Goal: Task Accomplishment & Management: Manage account settings

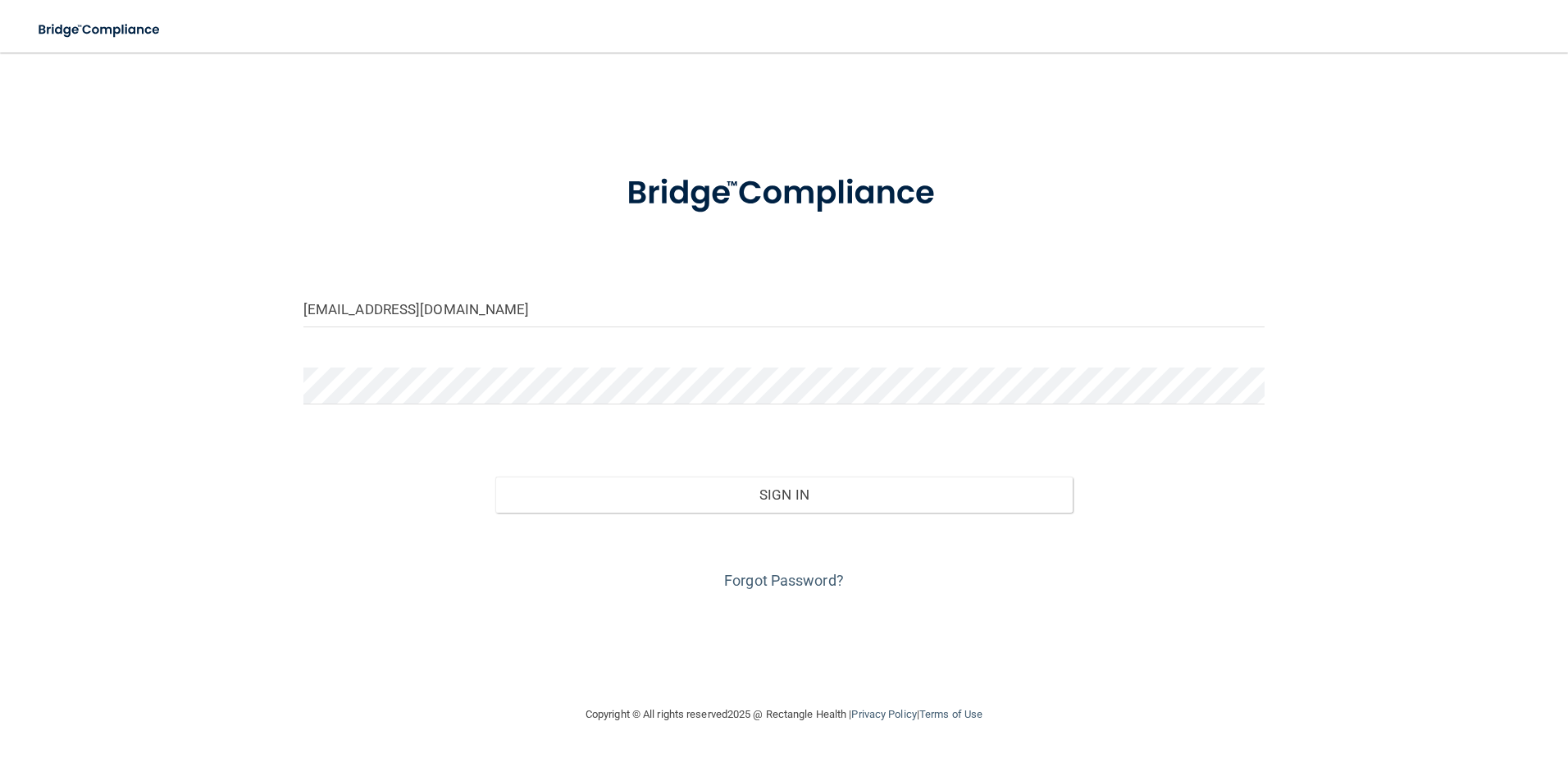
click at [495, 477] on button "Sign In" at bounding box center [784, 494] width 577 height 36
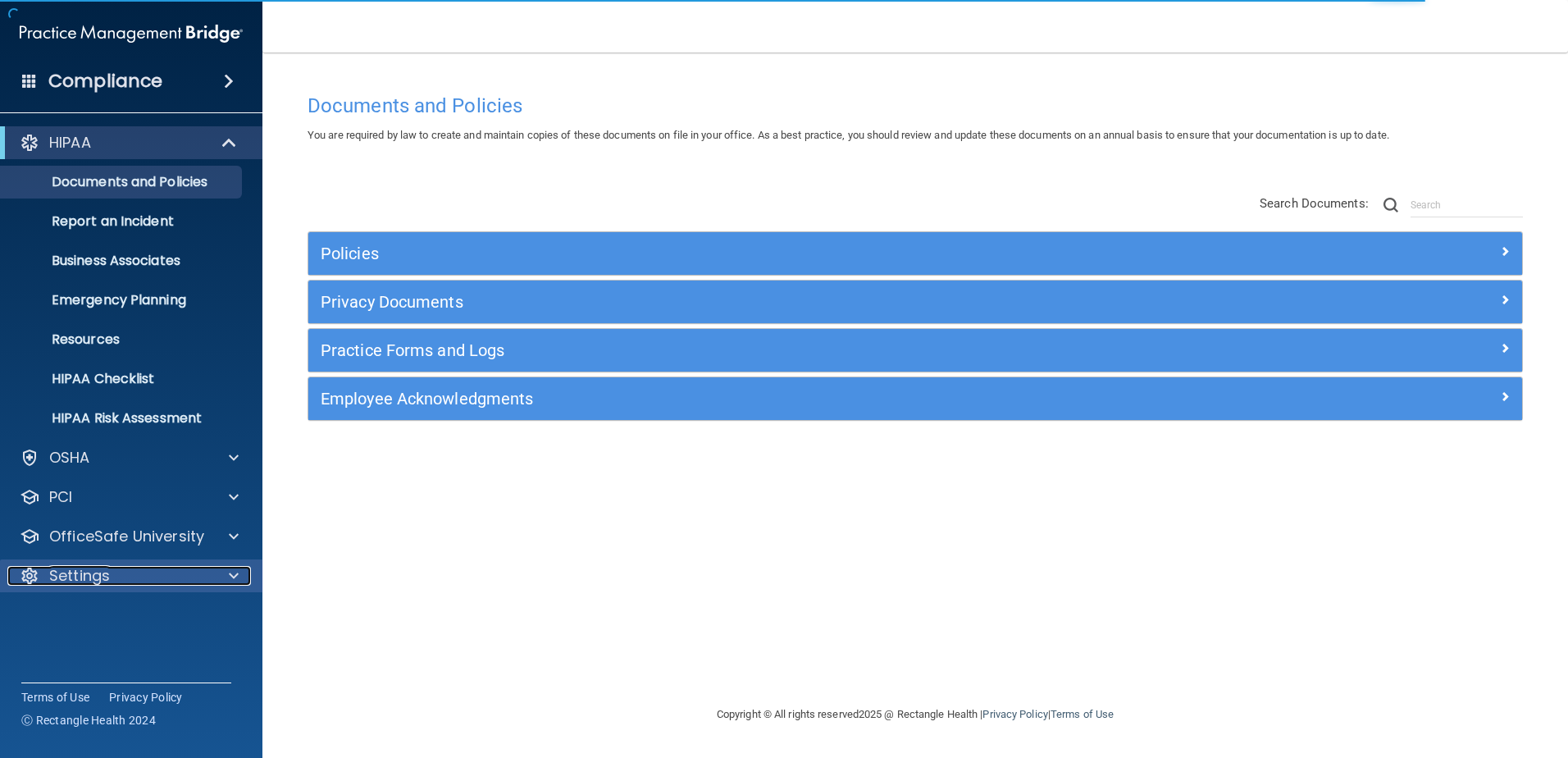
click at [96, 578] on p "Settings" at bounding box center [79, 575] width 60 height 20
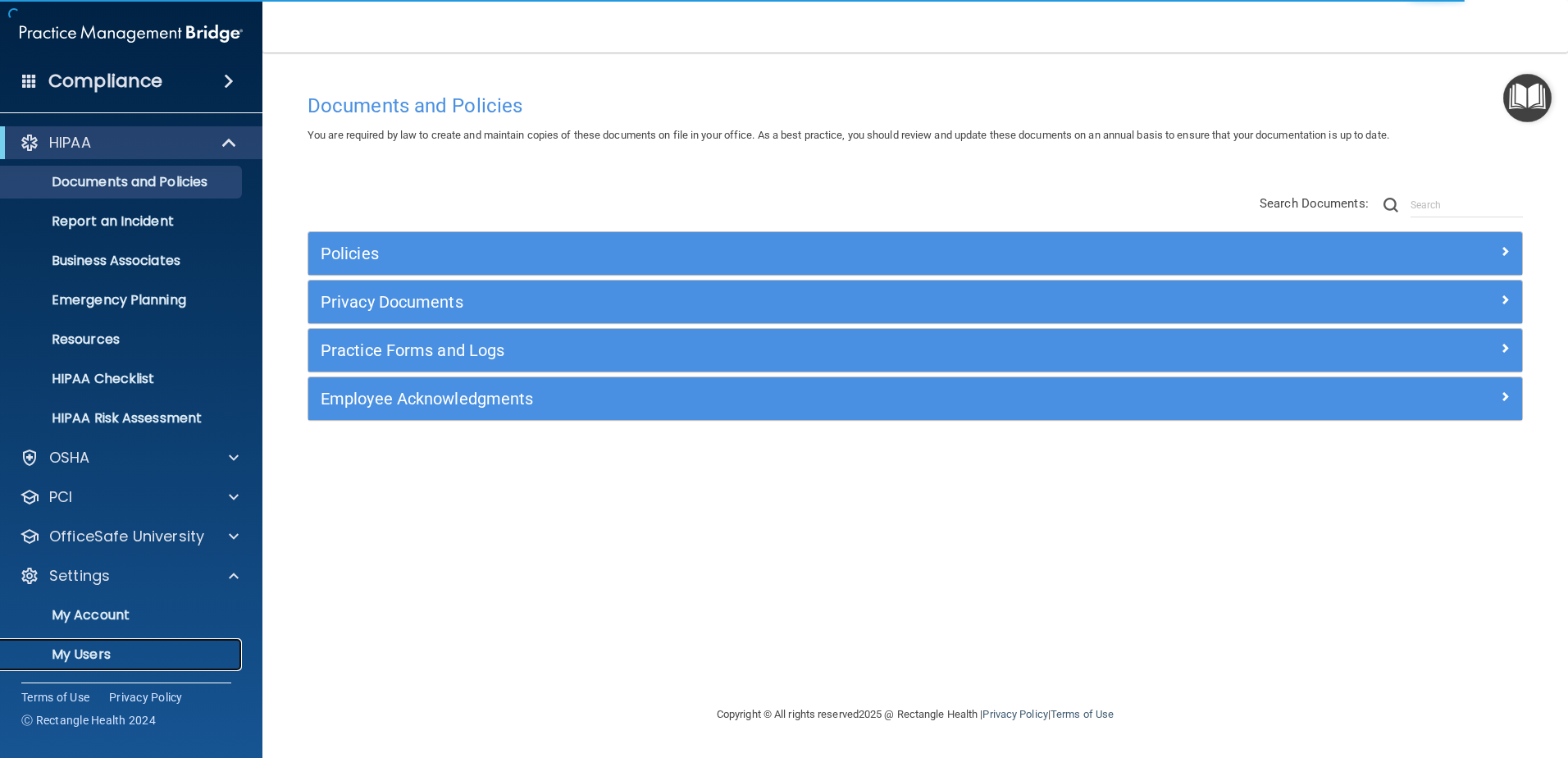
click at [92, 648] on p "My Users" at bounding box center [123, 654] width 224 height 16
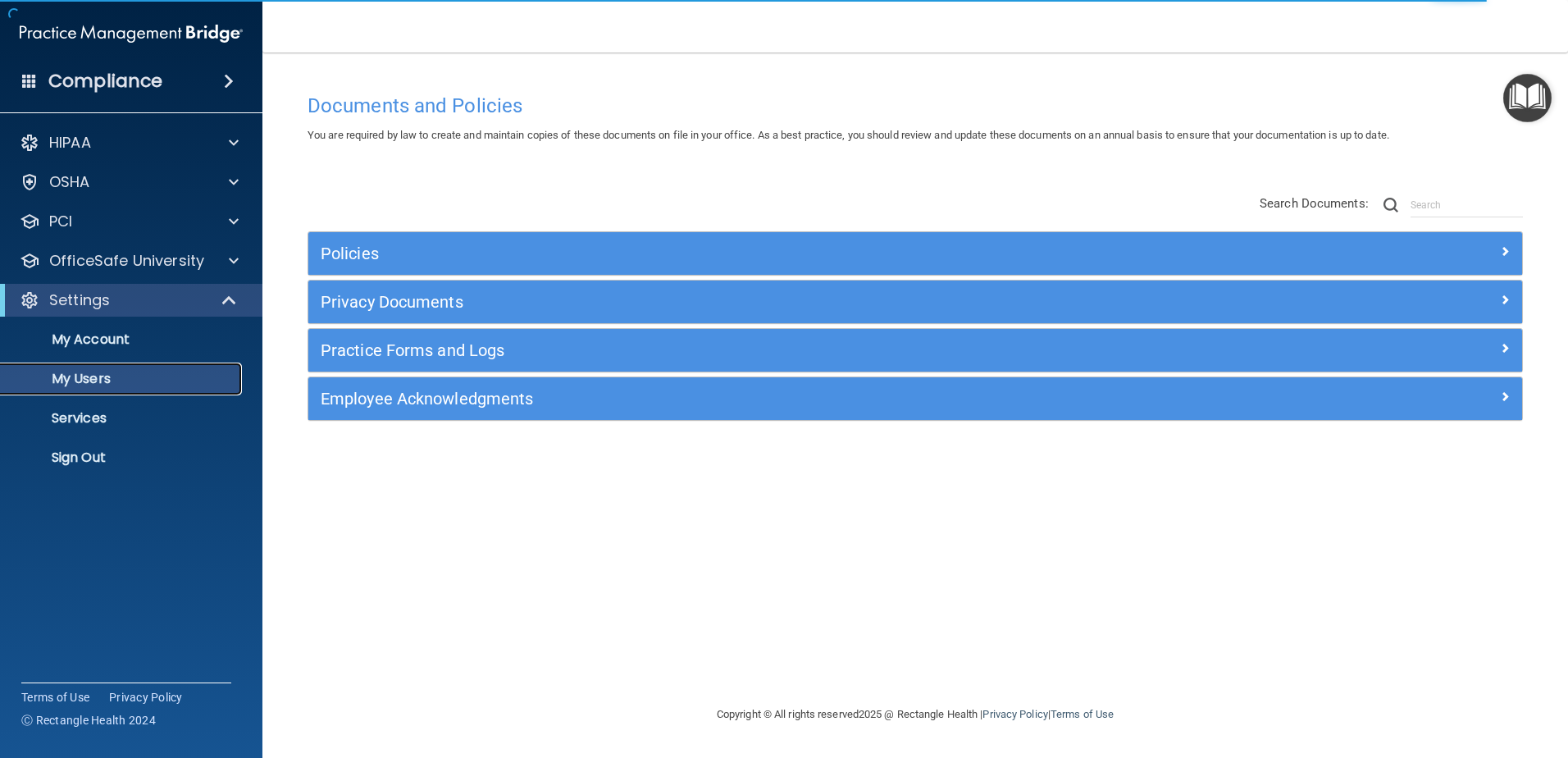
select select "20"
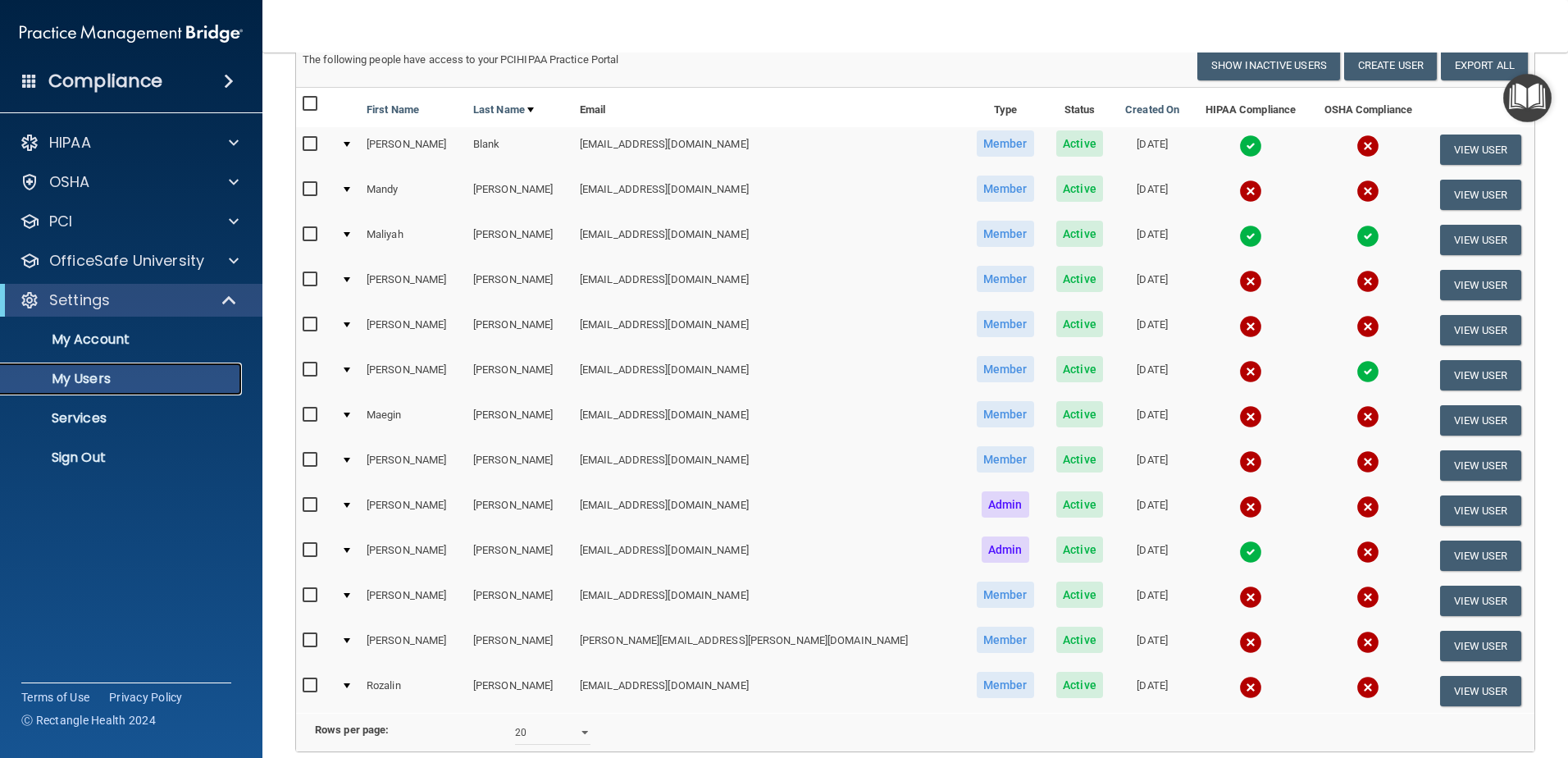
scroll to position [120, 0]
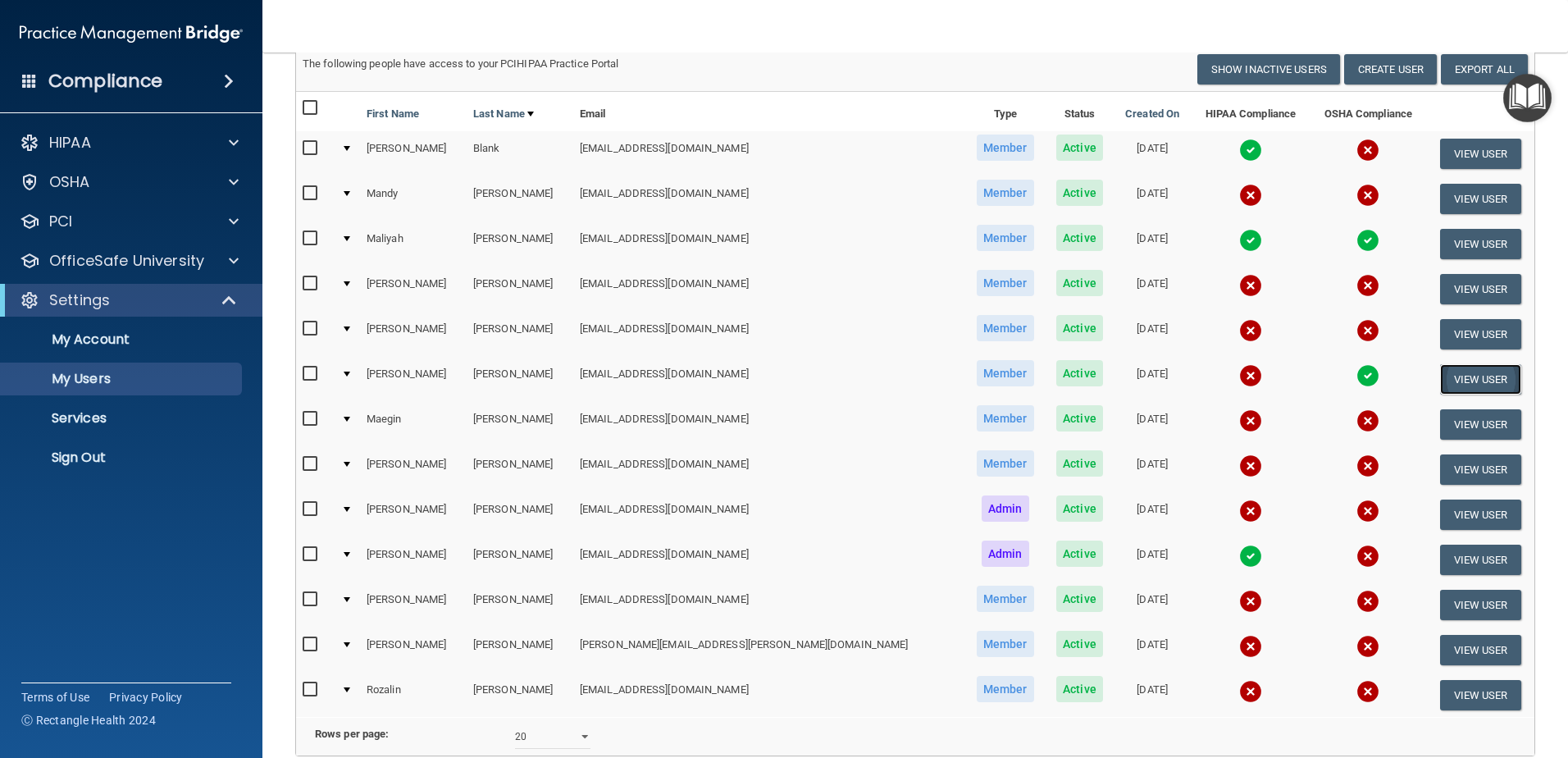
click at [1457, 378] on button "View User" at bounding box center [1480, 379] width 81 height 30
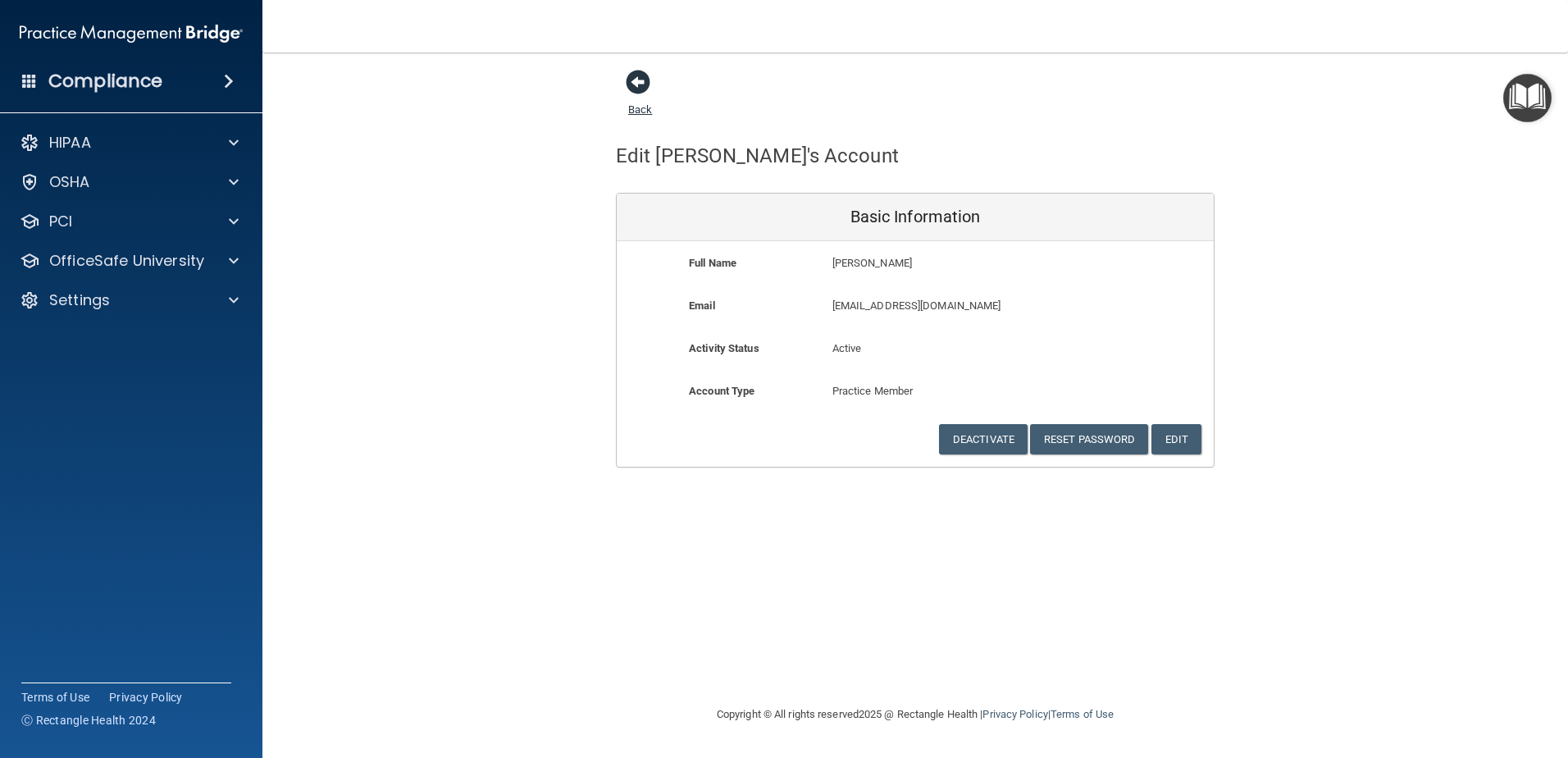
click at [635, 77] on span at bounding box center [638, 83] width 25 height 25
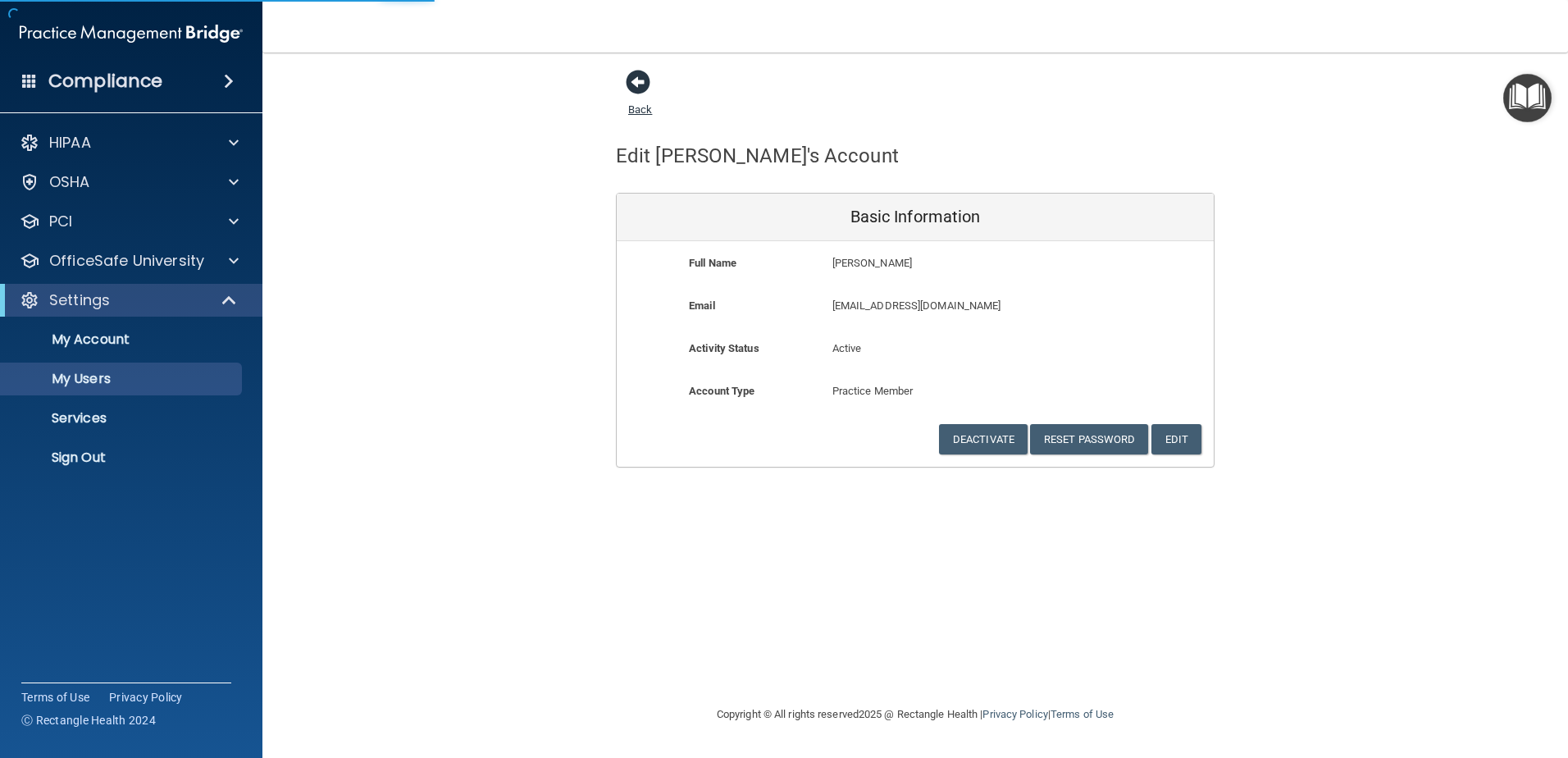
select select "20"
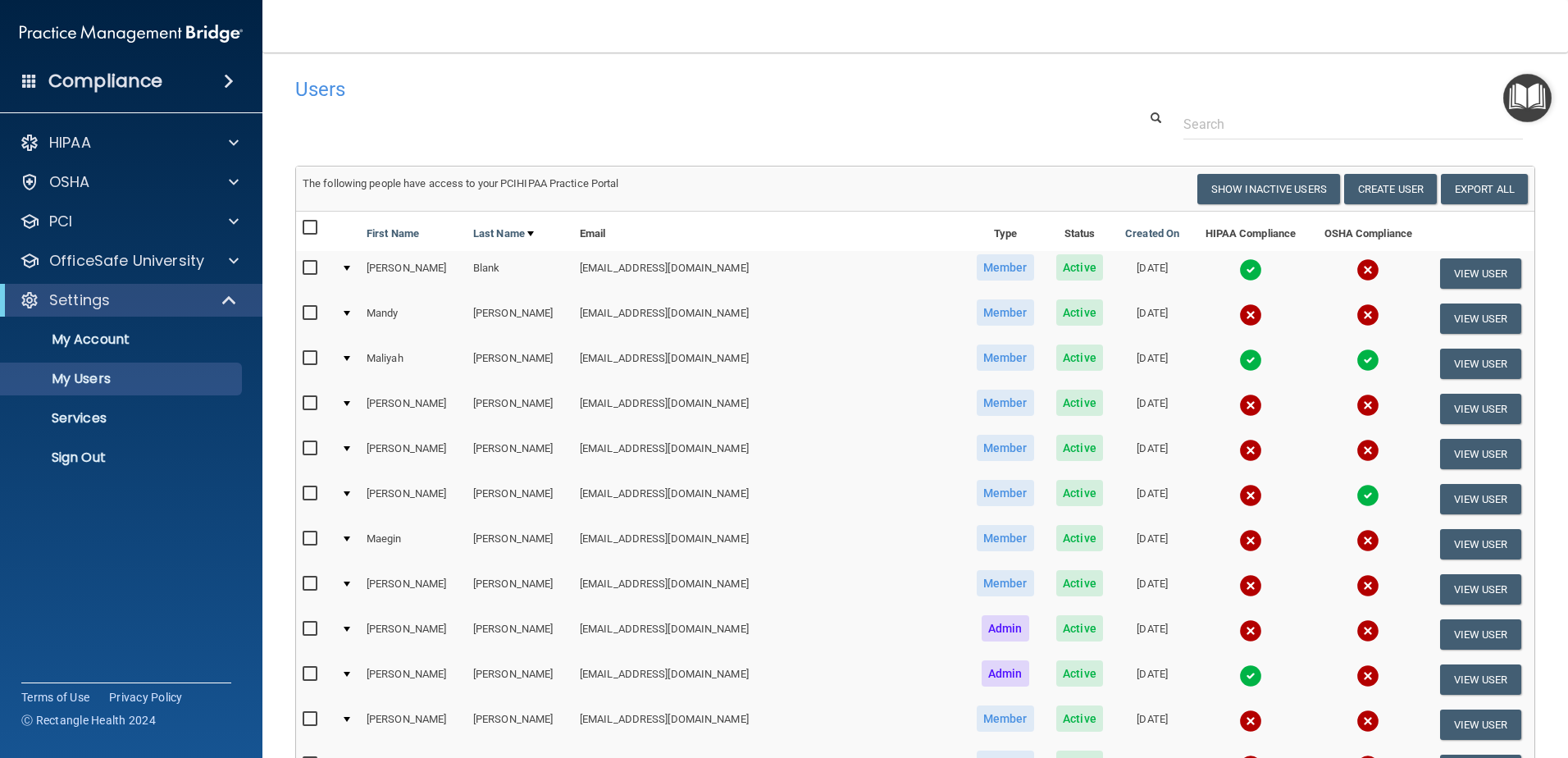
click at [1239, 495] on img at bounding box center [1251, 495] width 23 height 23
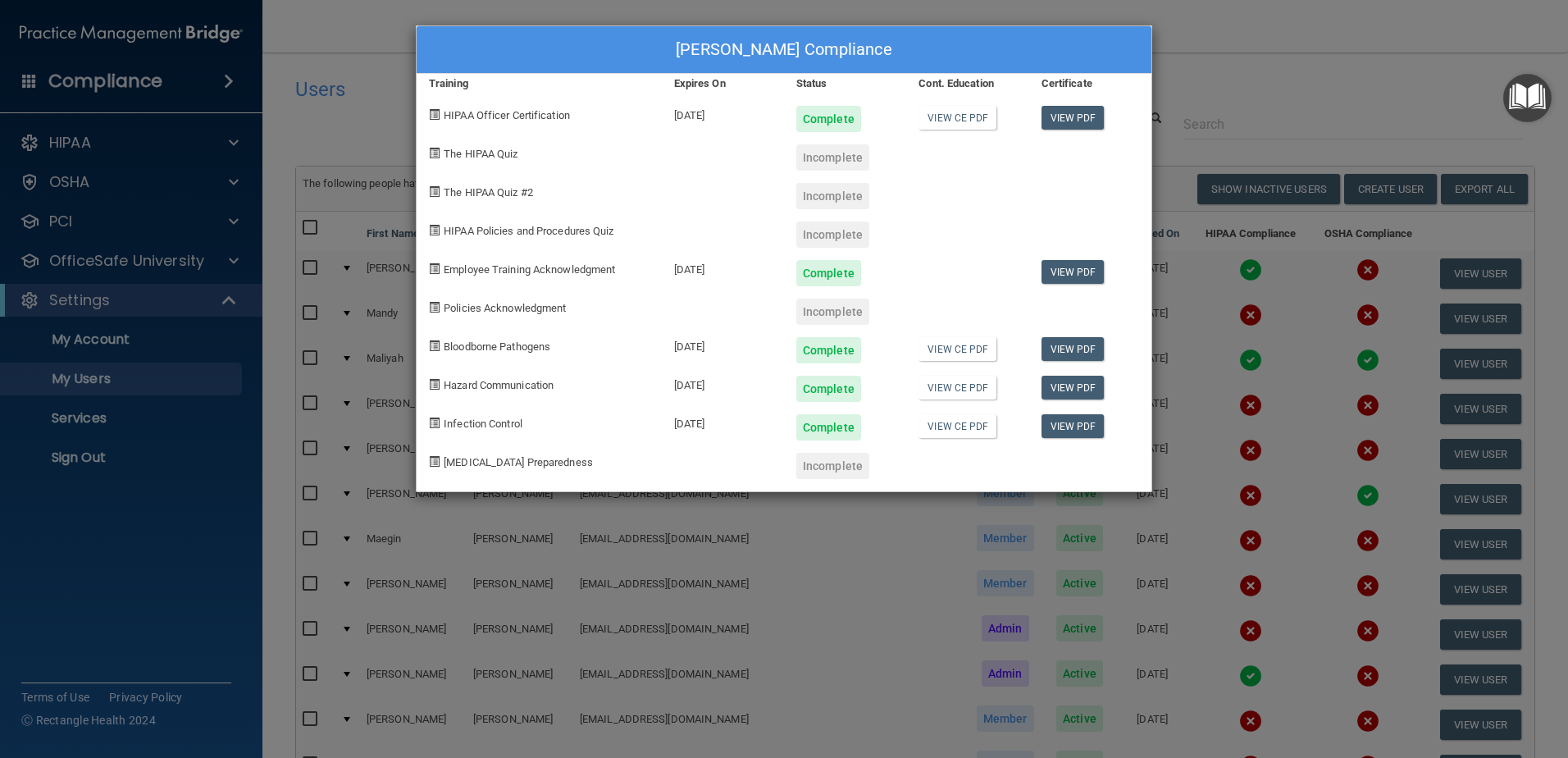
click at [540, 309] on span "Policies Acknowledgment" at bounding box center [505, 308] width 123 height 12
click at [830, 313] on div "Incomplete" at bounding box center [833, 312] width 73 height 27
click at [1222, 37] on div "[PERSON_NAME] Compliance Training Expires On Status Cont. Education Certificate…" at bounding box center [784, 379] width 1568 height 758
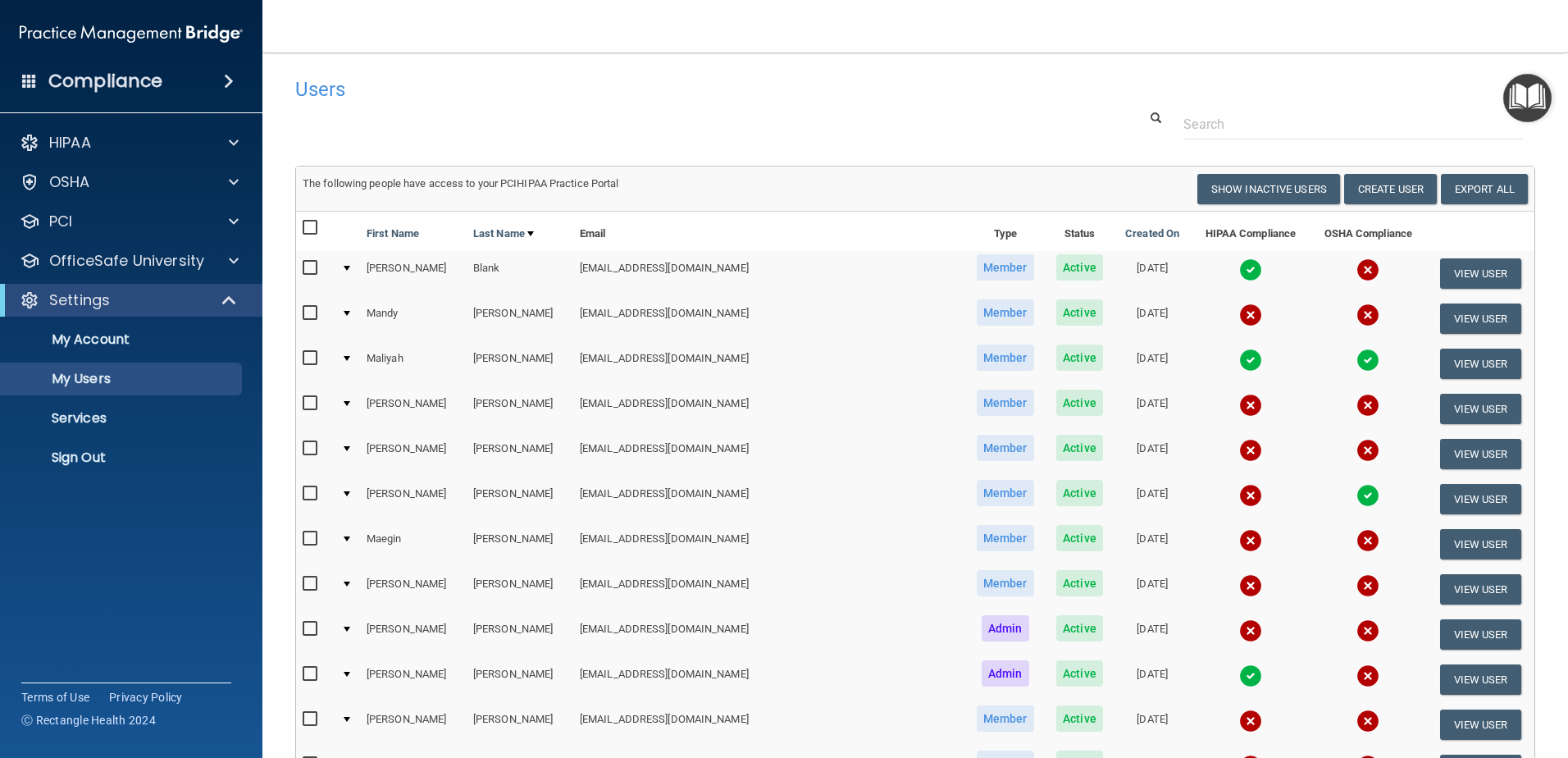
click at [1239, 498] on img at bounding box center [1251, 495] width 23 height 23
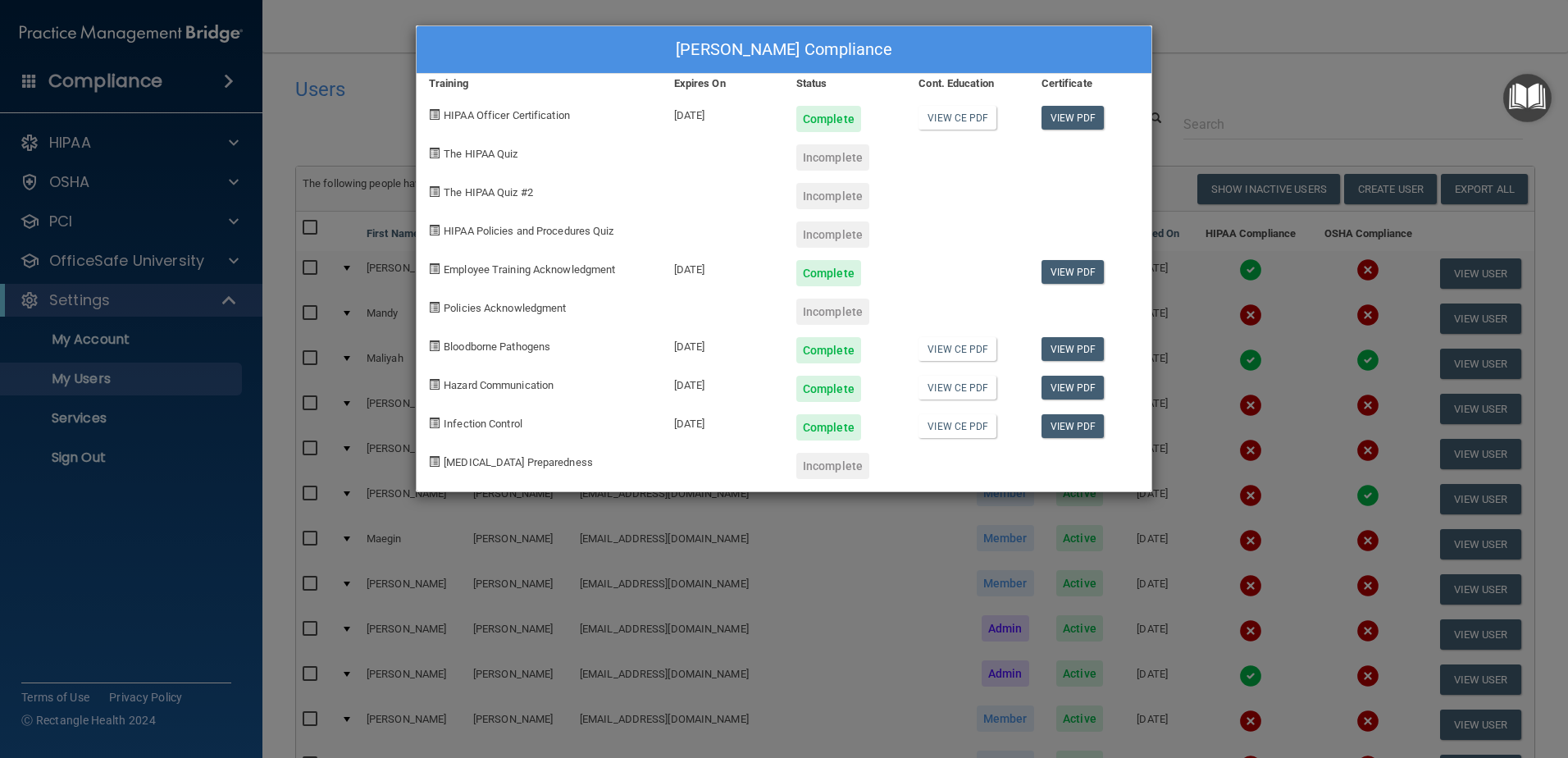
click at [1277, 74] on div "[PERSON_NAME] Compliance Training Expires On Status Cont. Education Certificate…" at bounding box center [784, 379] width 1568 height 758
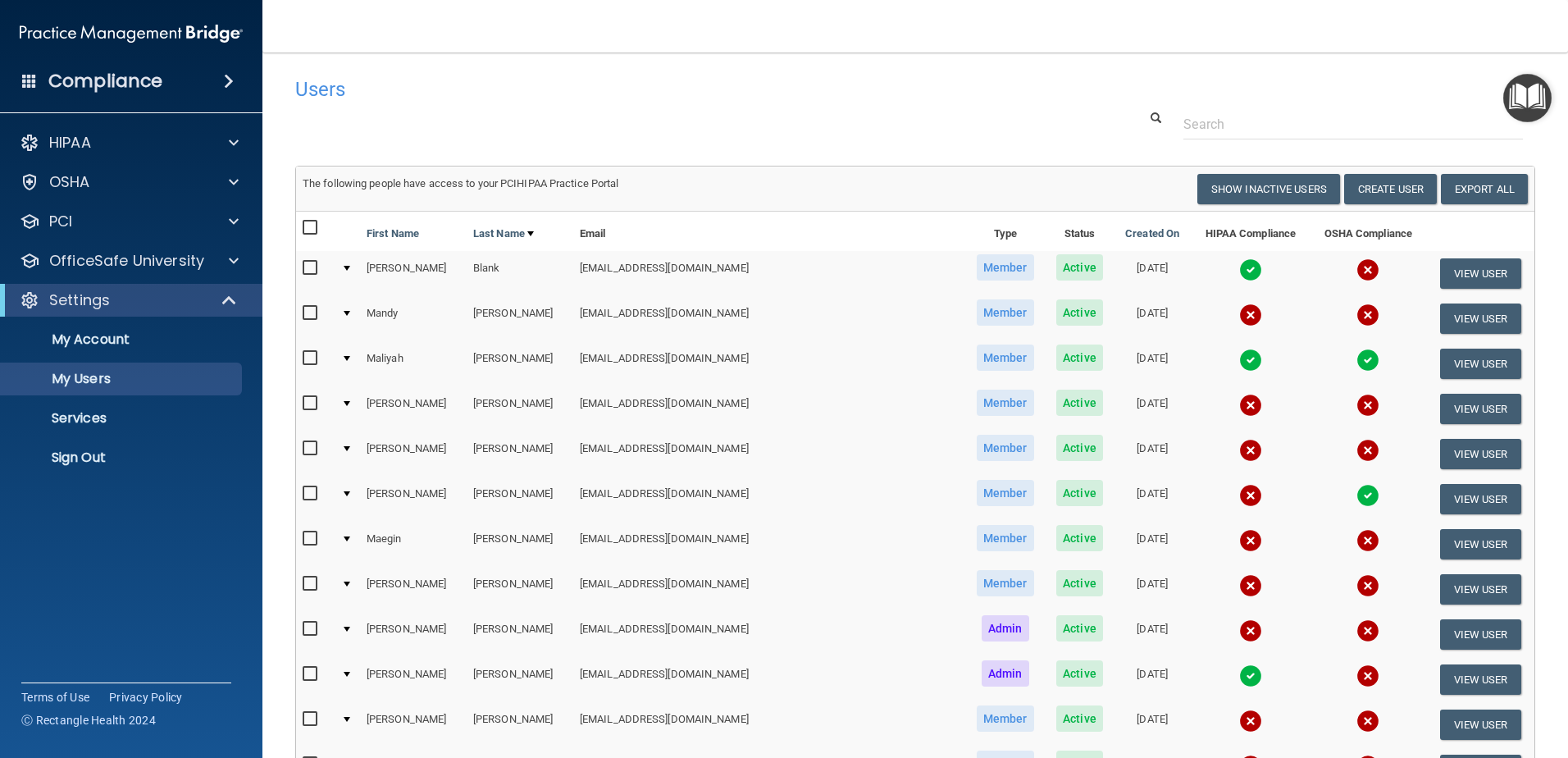
click at [1239, 274] on img at bounding box center [1251, 270] width 23 height 23
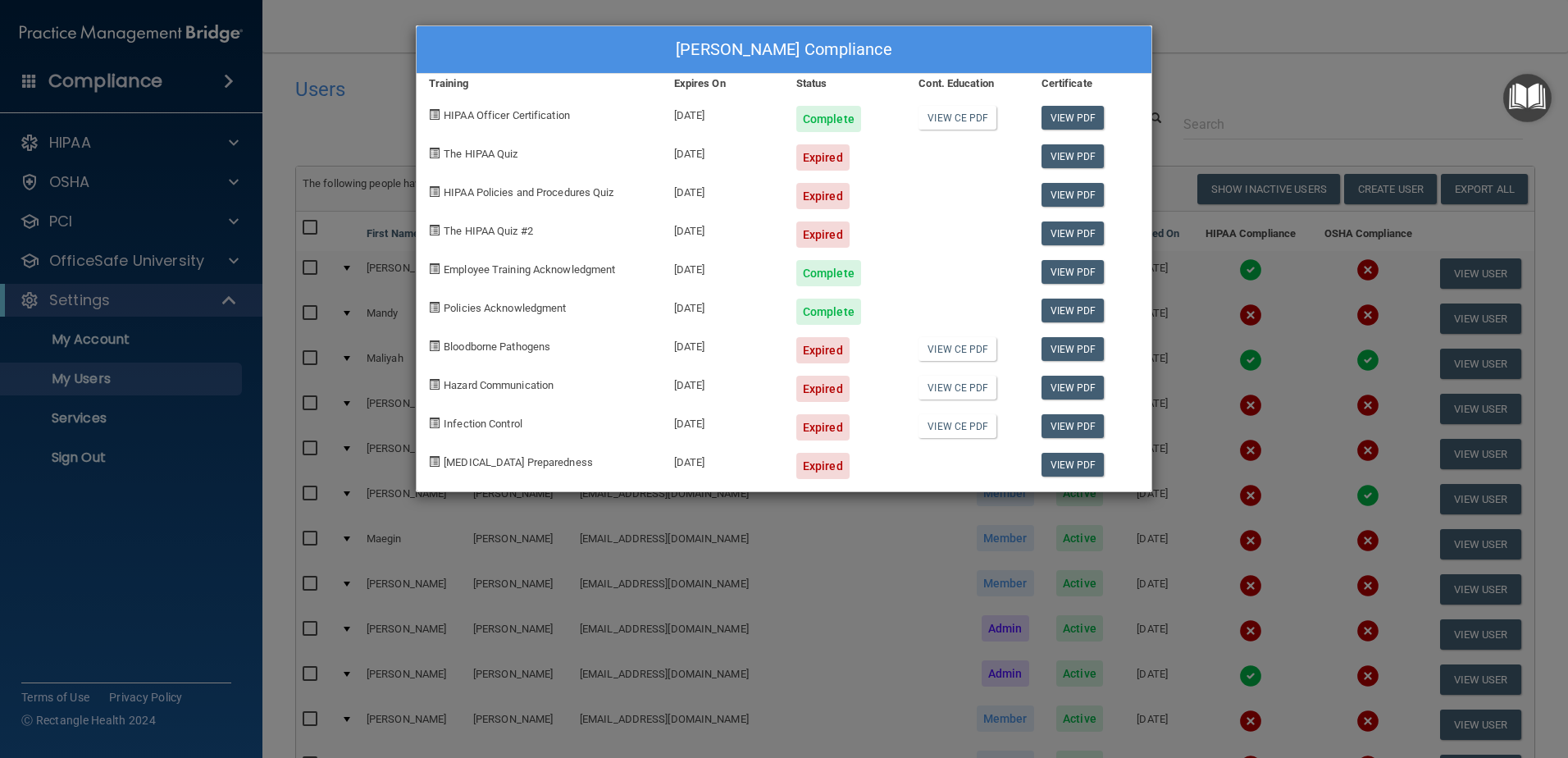
click at [1245, 41] on div "[PERSON_NAME] Compliance Training Expires On Status Cont. Education Certificate…" at bounding box center [784, 379] width 1568 height 758
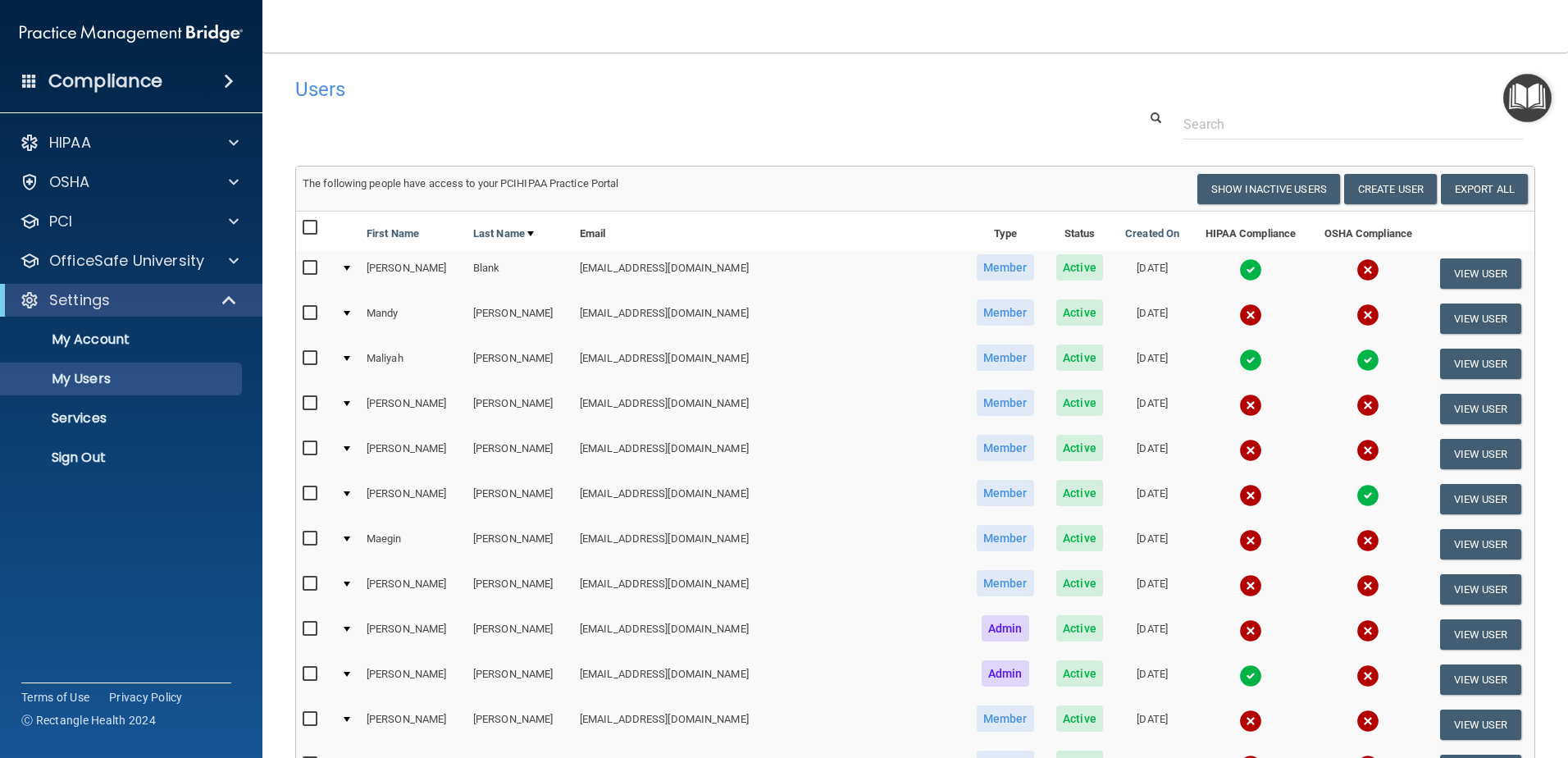
click at [350, 493] on div at bounding box center [346, 493] width 6 height 5
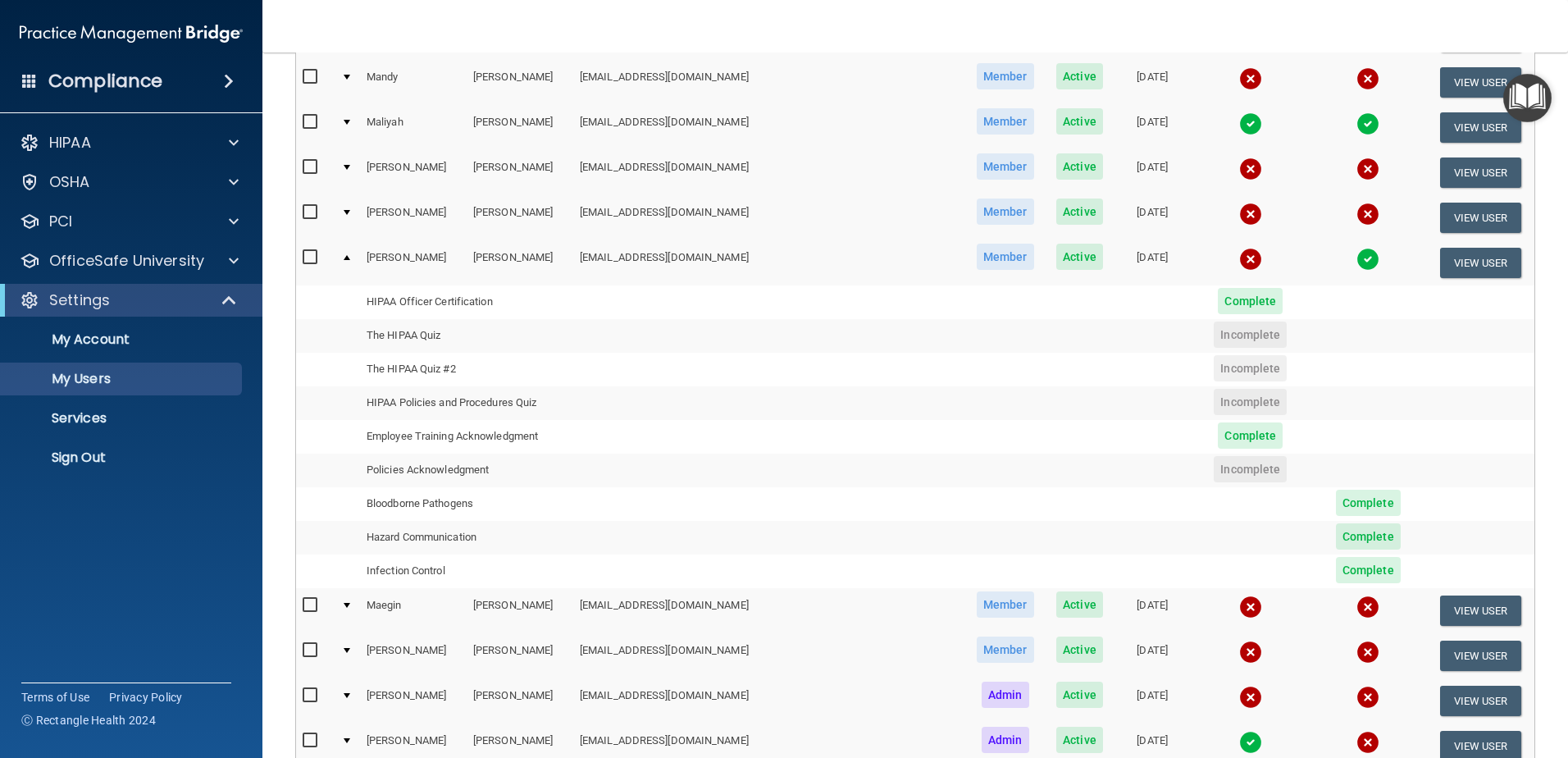
scroll to position [246, 0]
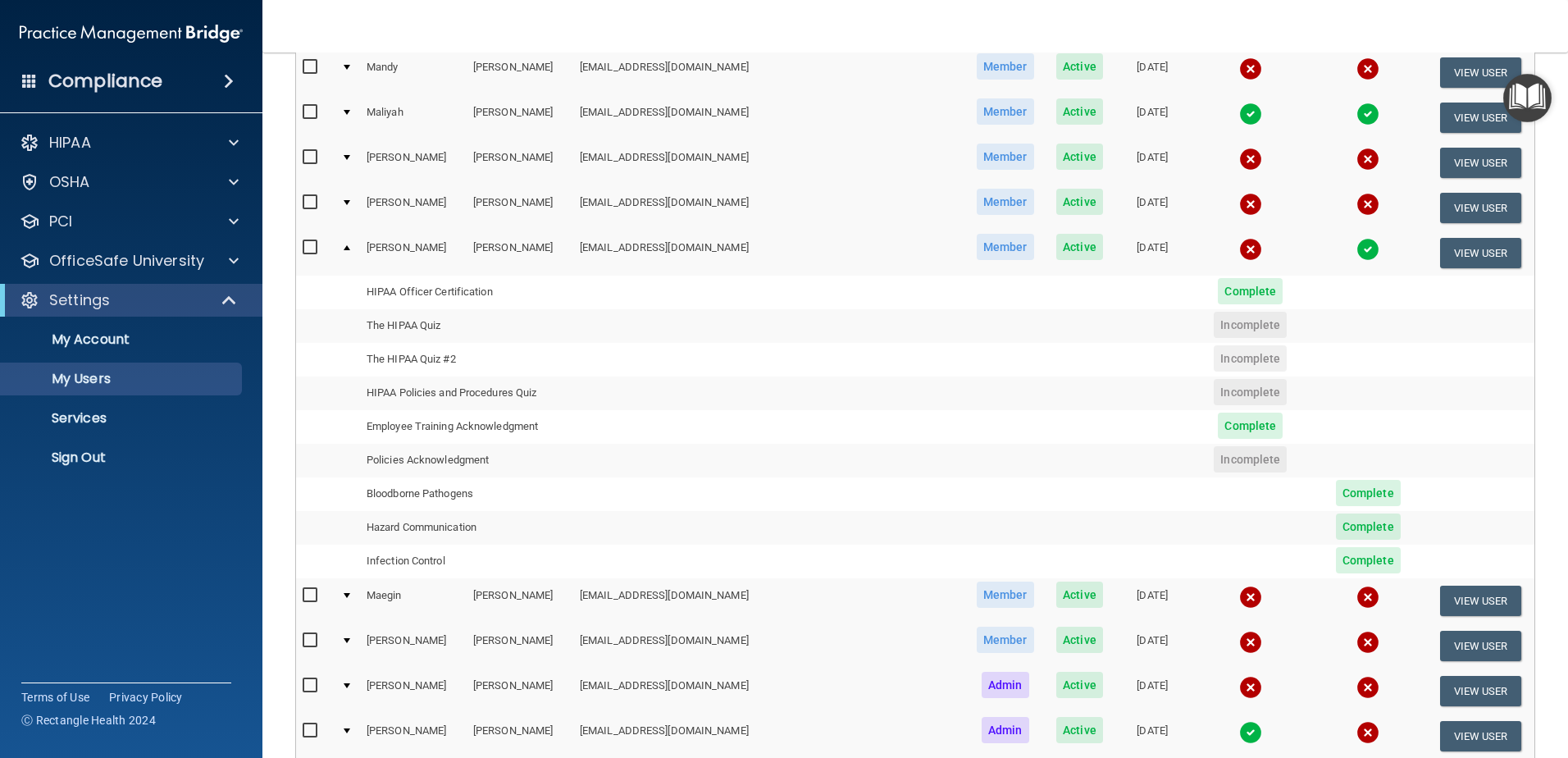
click at [574, 466] on td "Policies Acknowledgment" at bounding box center [467, 461] width 213 height 34
click at [1214, 460] on span "Incomplete" at bounding box center [1250, 460] width 73 height 27
click at [1214, 462] on span "Incomplete" at bounding box center [1250, 460] width 73 height 27
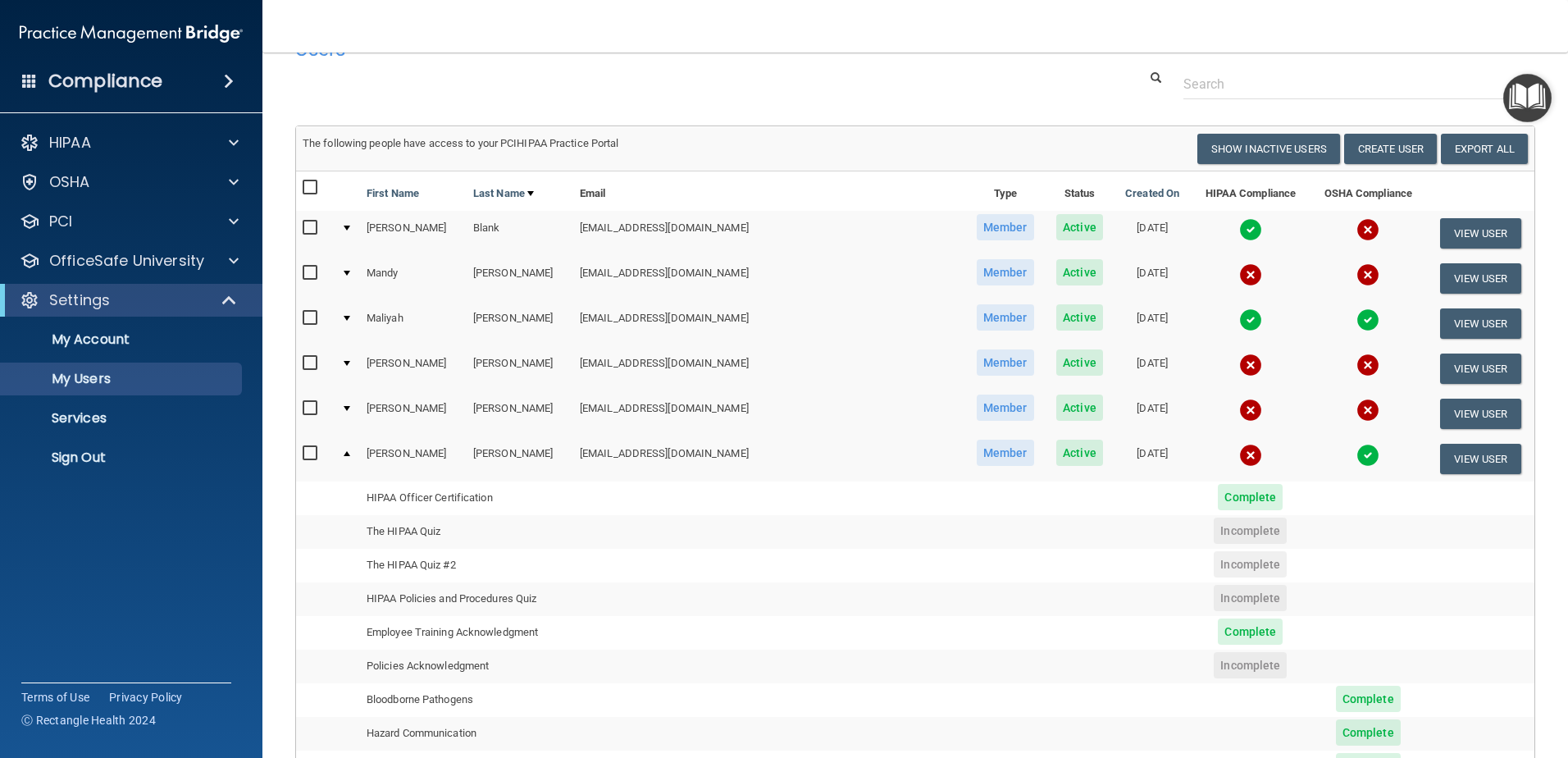
scroll to position [0, 0]
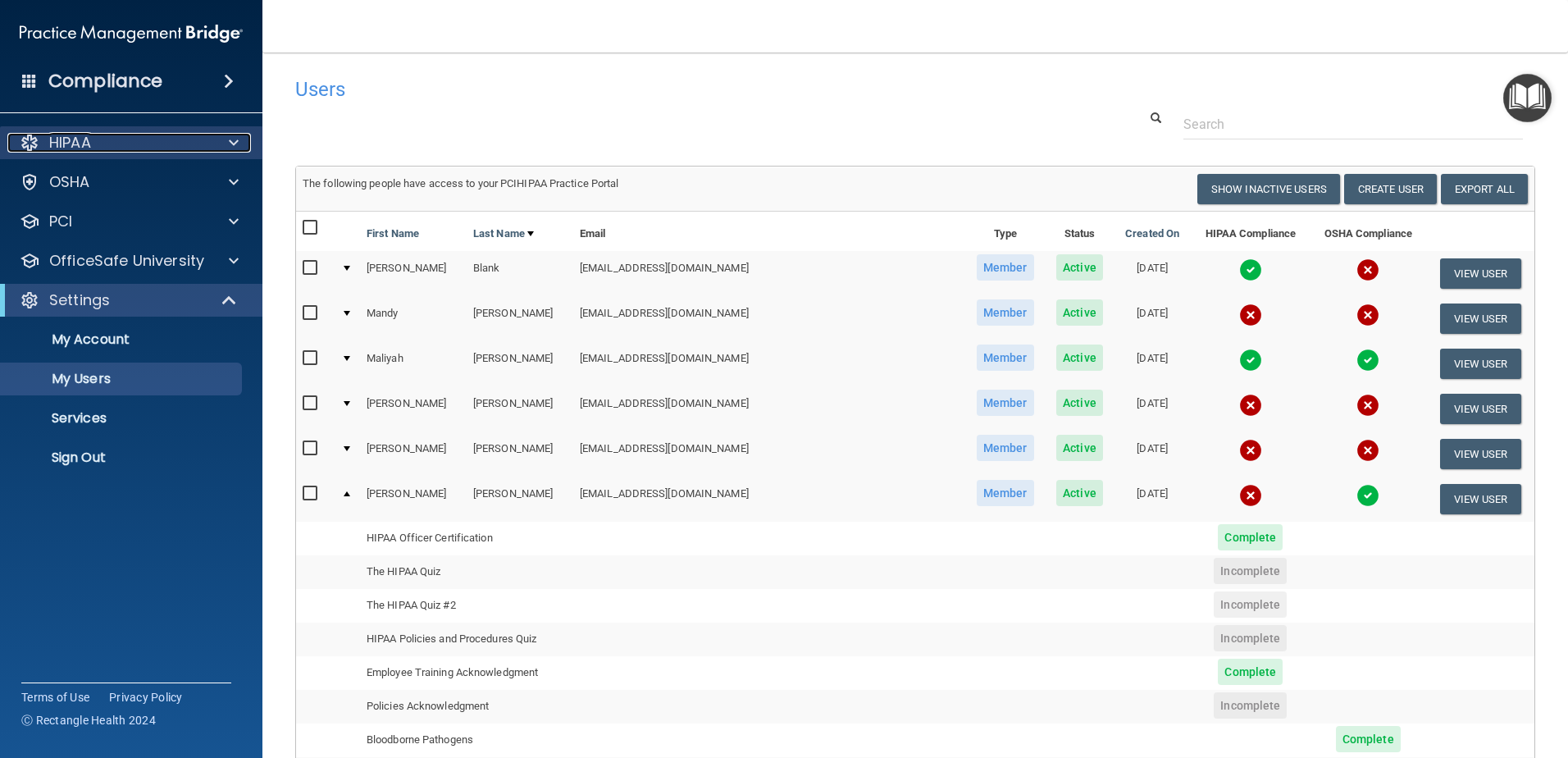
click at [128, 145] on div "HIPAA" at bounding box center [108, 143] width 203 height 20
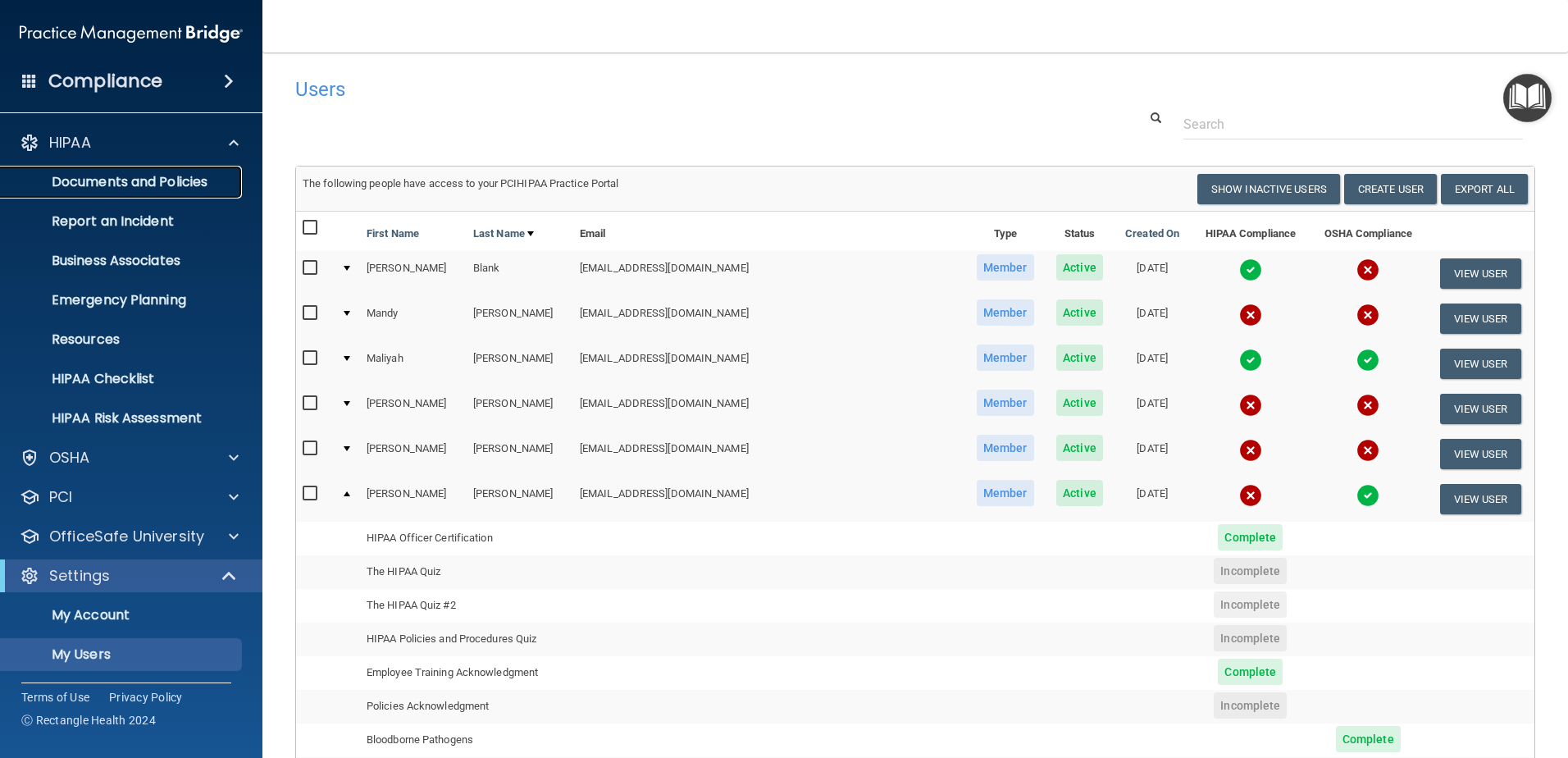
click at [165, 187] on p "Documents and Policies" at bounding box center [123, 182] width 224 height 16
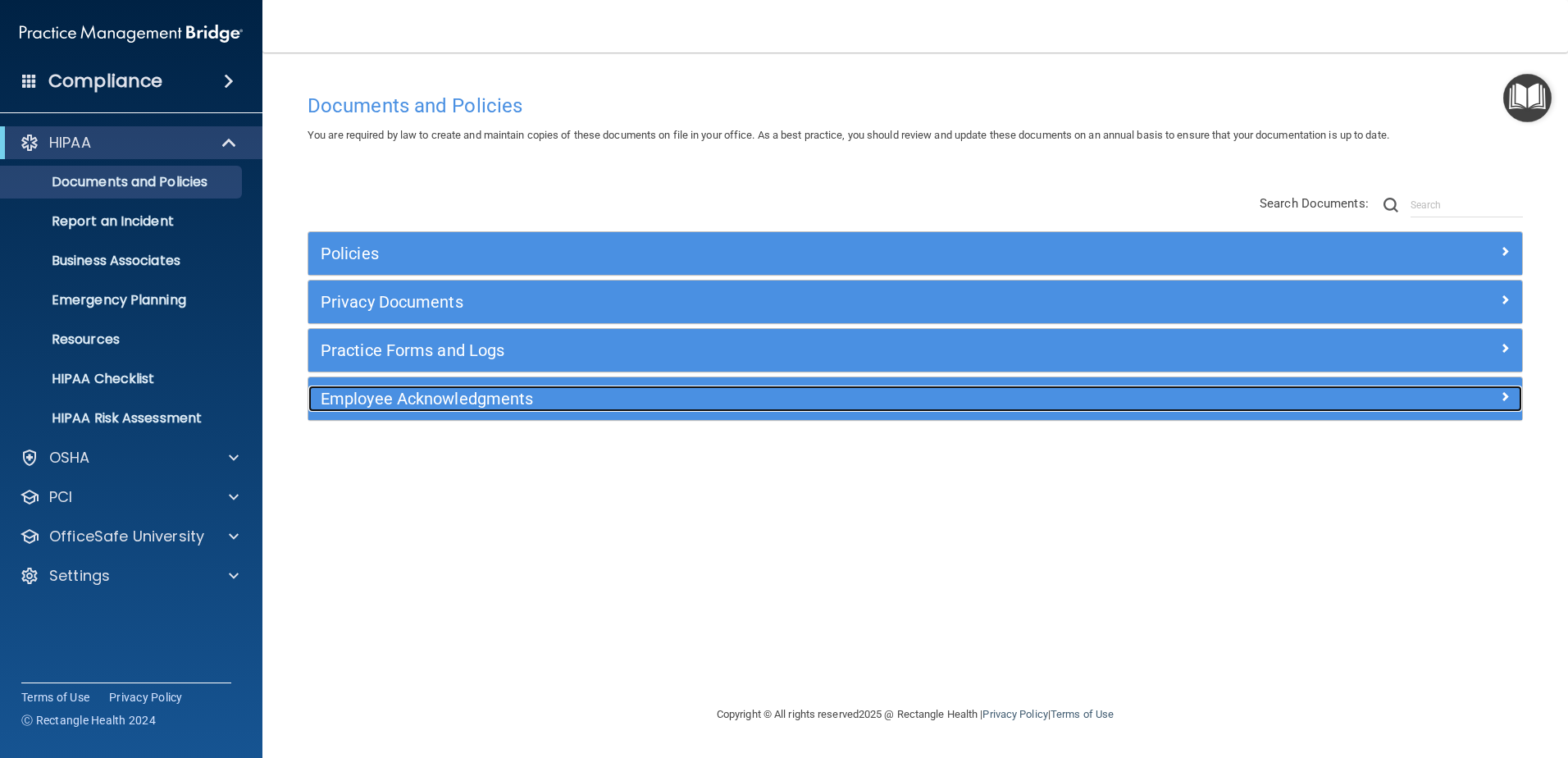
click at [424, 406] on h5 "Employee Acknowledgments" at bounding box center [764, 399] width 886 height 18
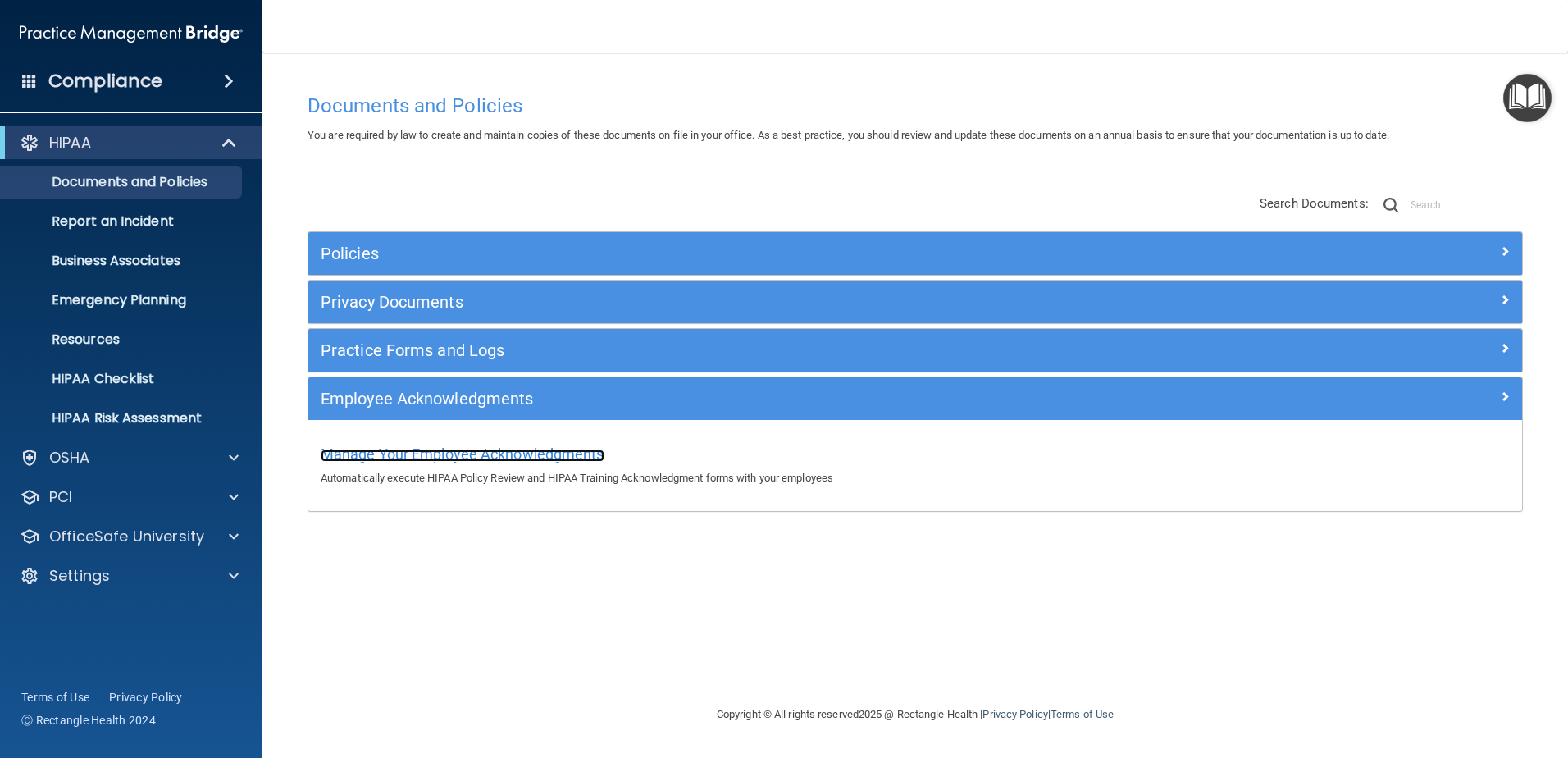
click at [423, 457] on span "Manage Your Employee Acknowledgments" at bounding box center [463, 454] width 284 height 17
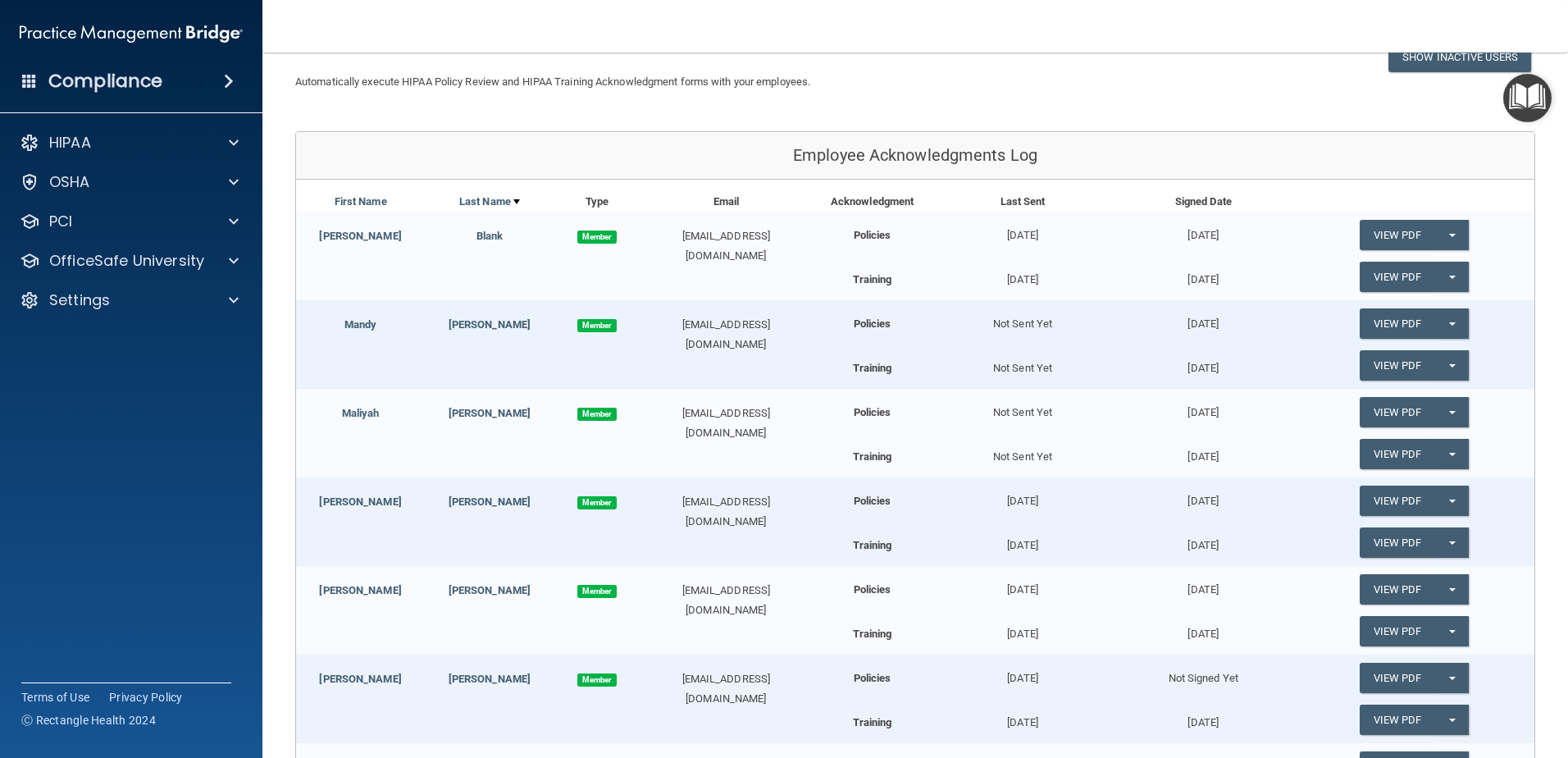
scroll to position [164, 0]
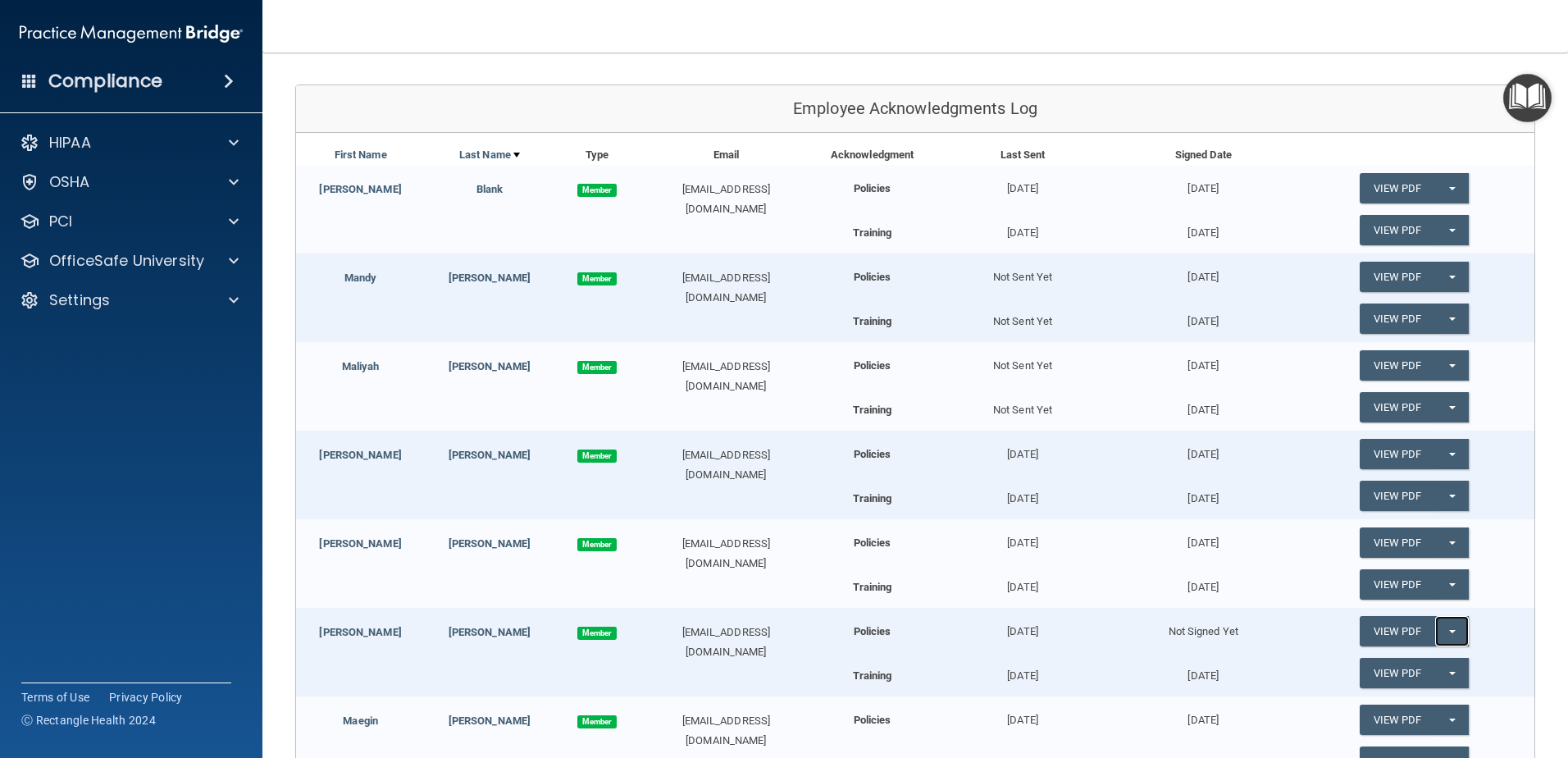
click at [1436, 627] on button "Split button!" at bounding box center [1453, 631] width 34 height 30
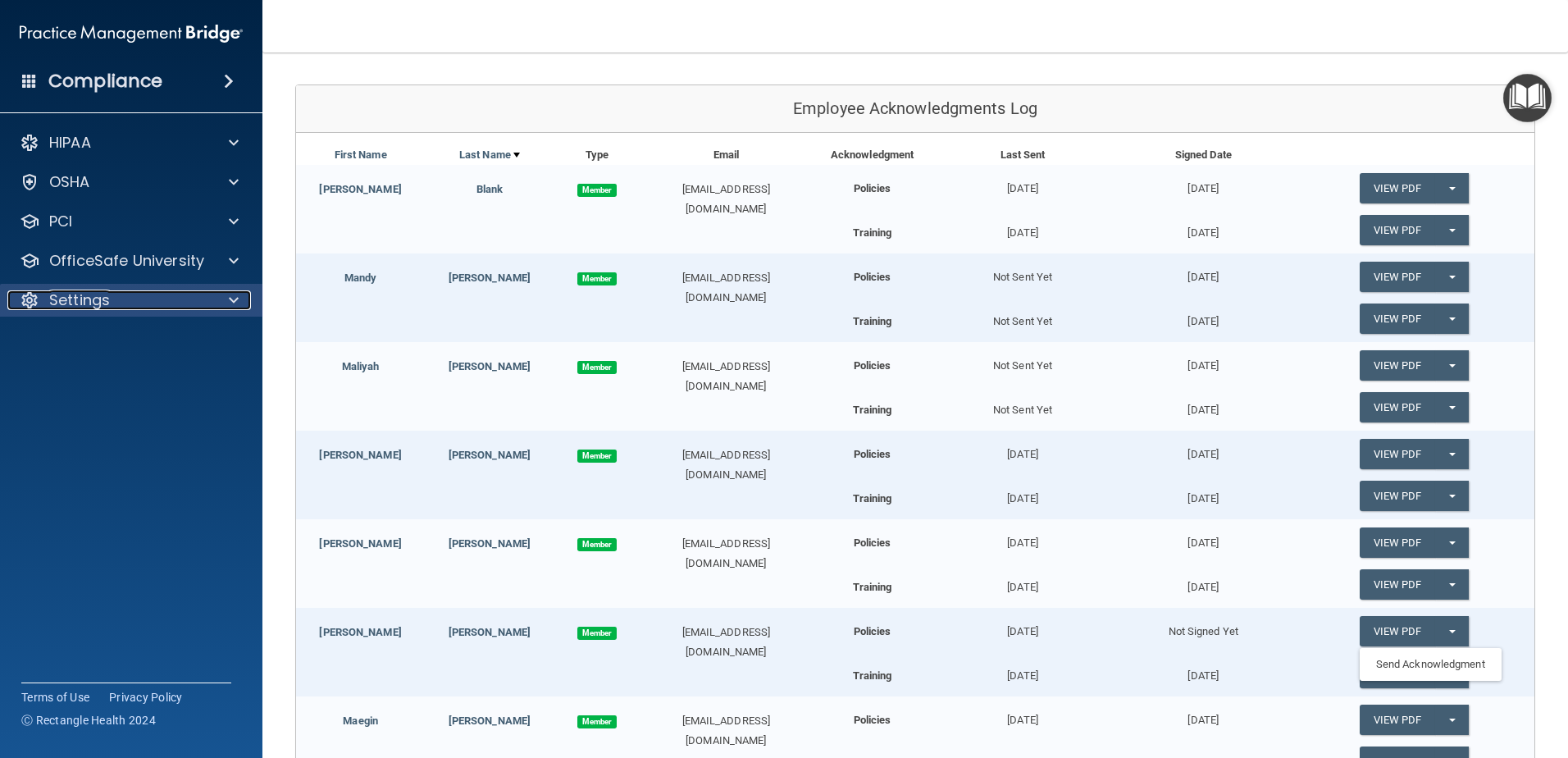
click at [91, 290] on p "Settings" at bounding box center [79, 300] width 60 height 20
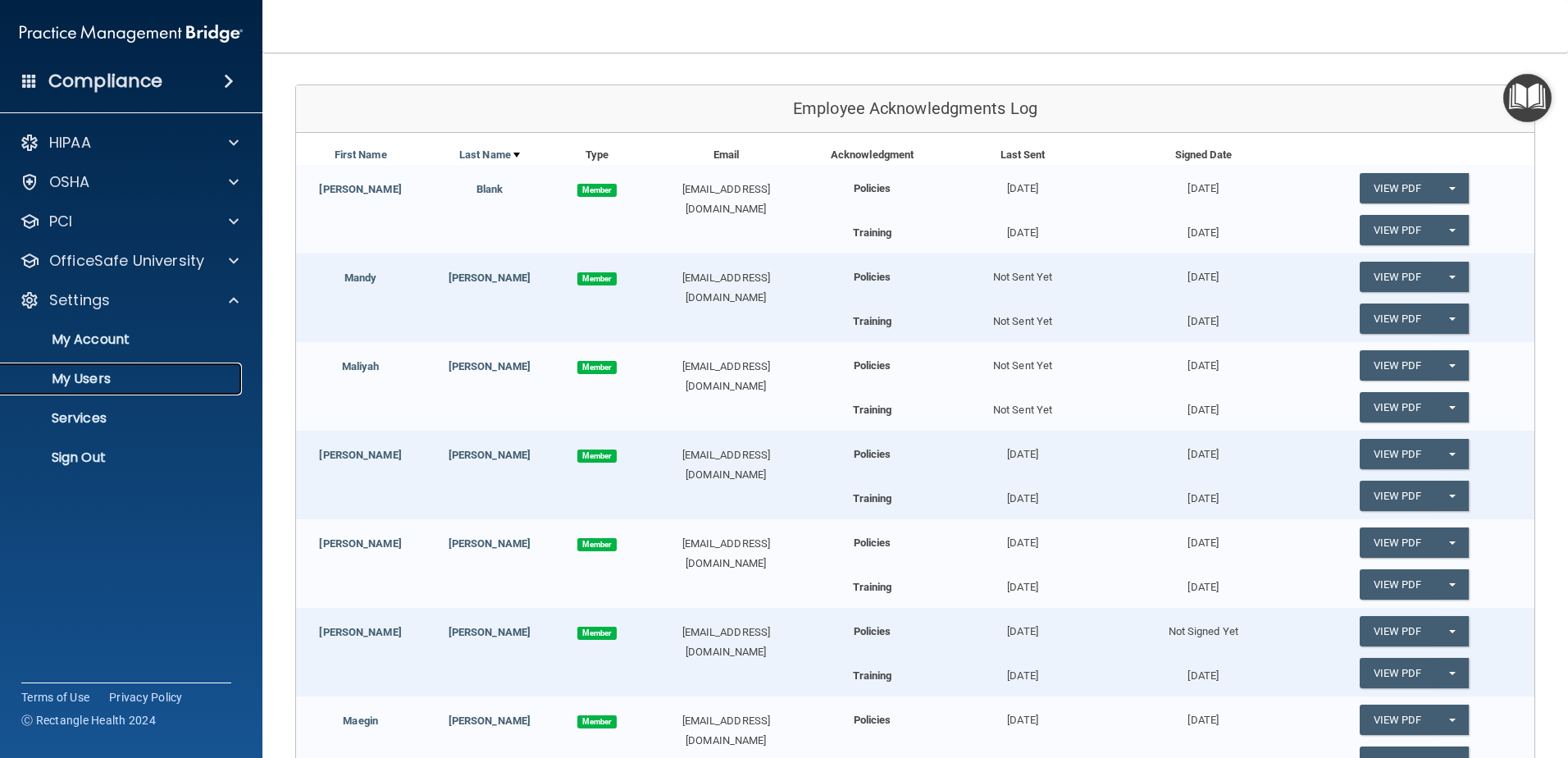
click at [102, 375] on p "My Users" at bounding box center [123, 379] width 224 height 16
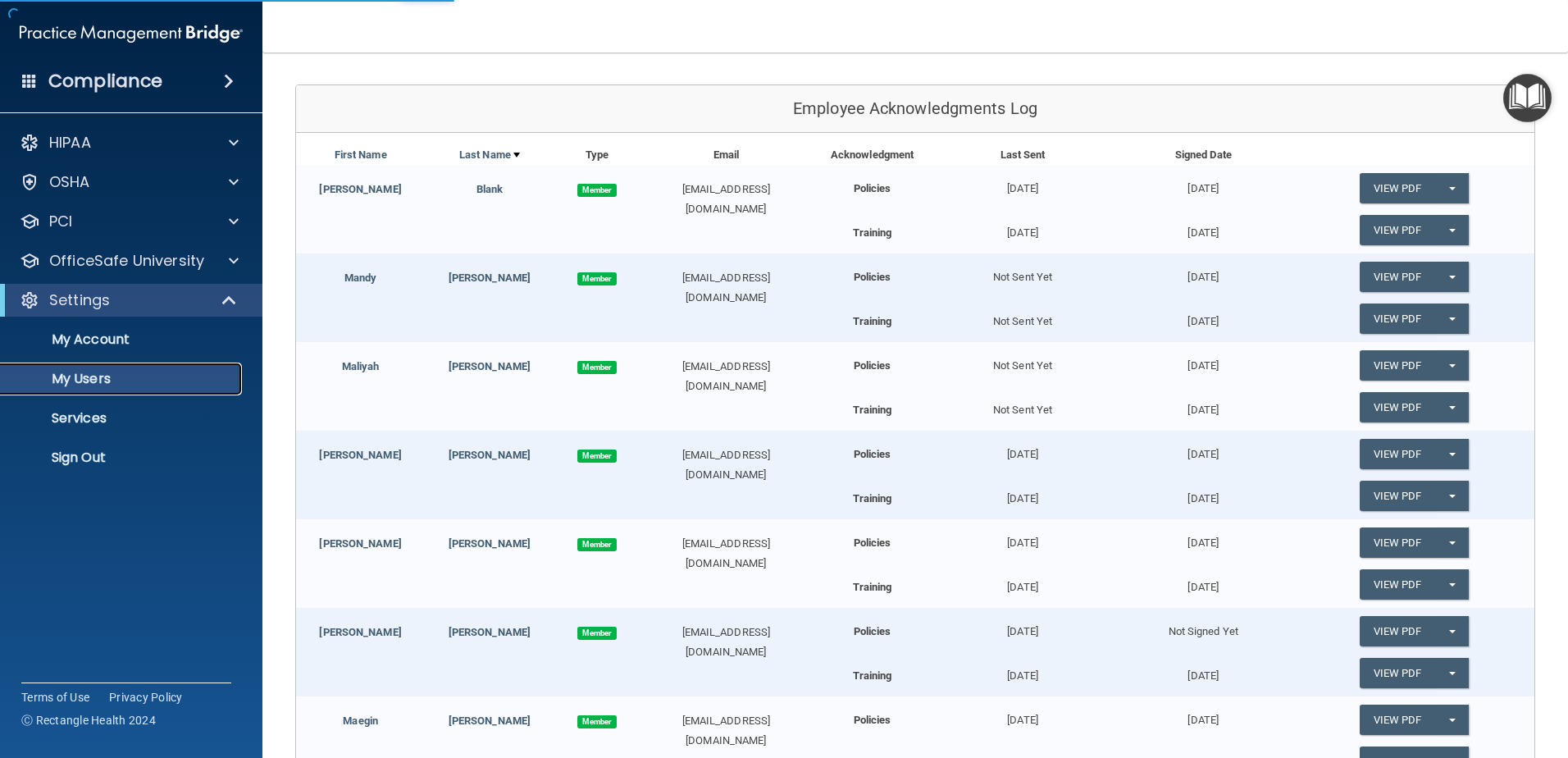
select select "20"
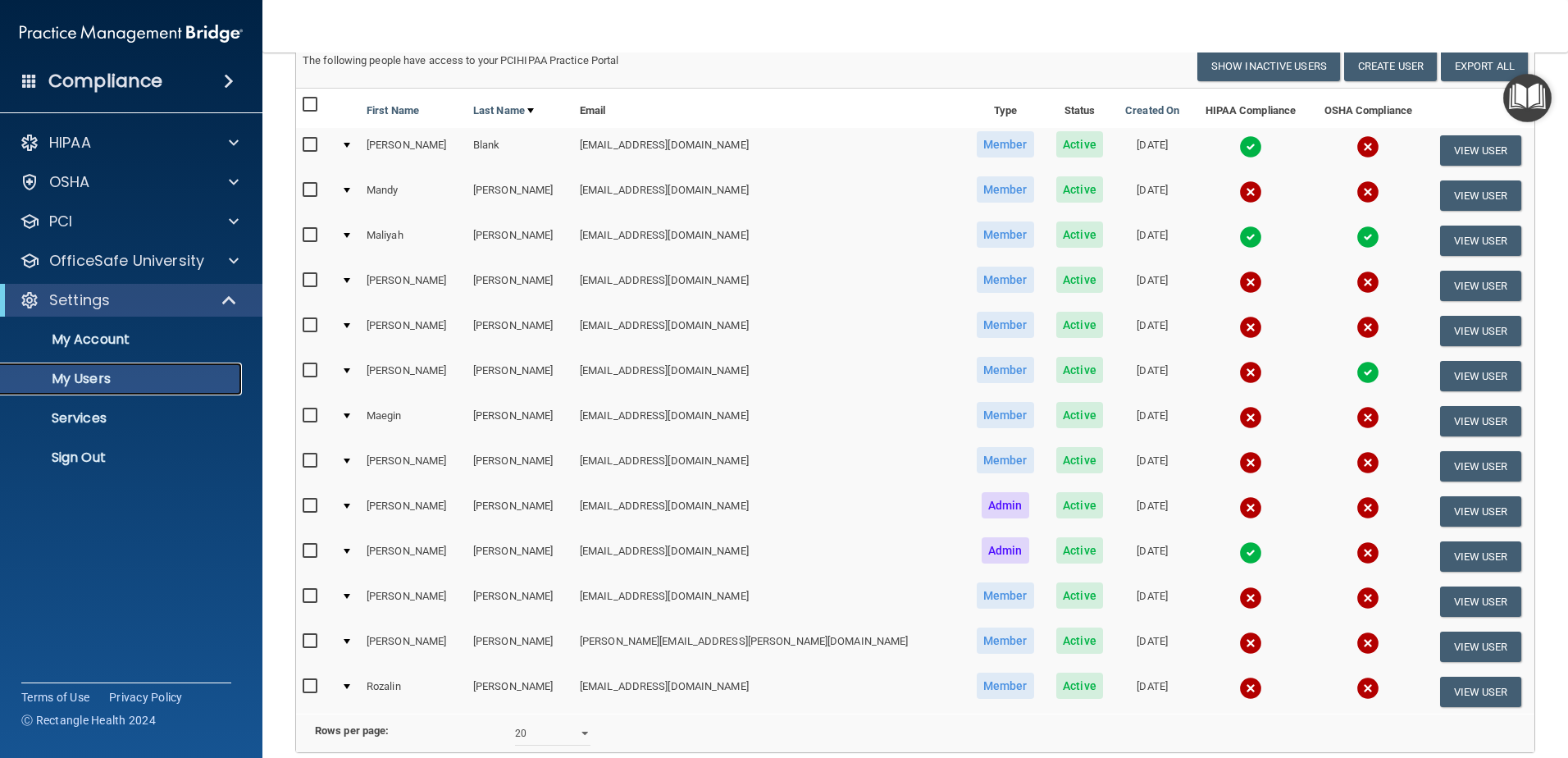
scroll to position [82, 0]
